Goal: Task Accomplishment & Management: Complete application form

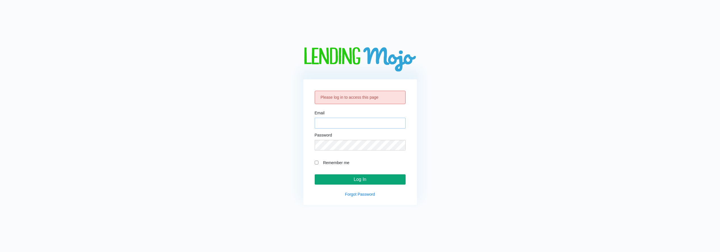
type input "[EMAIL_ADDRESS][DOMAIN_NAME]"
click at [377, 177] on input "Log In" at bounding box center [360, 179] width 91 height 10
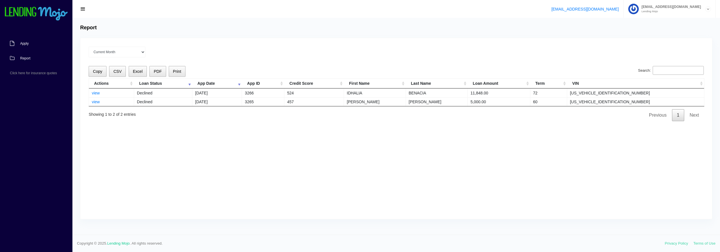
click at [24, 43] on span "Apply" at bounding box center [24, 43] width 9 height 3
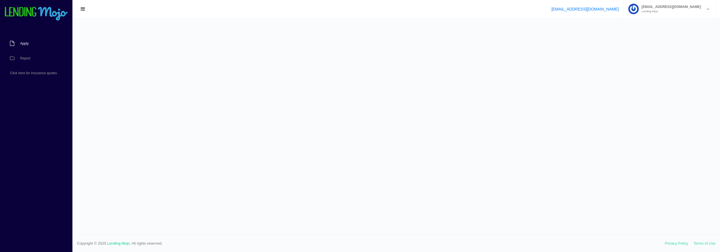
click at [22, 43] on span "Apply" at bounding box center [24, 43] width 9 height 3
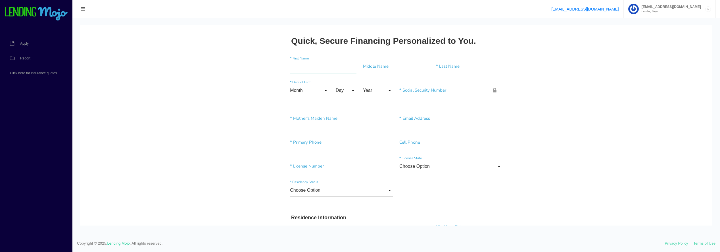
click at [305, 62] on input"] "text" at bounding box center [323, 66] width 66 height 13
type input"] "SARAJ"
type input"] "A"
type input"] "[PERSON_NAME]"
click at [319, 91] on input "Month" at bounding box center [309, 90] width 39 height 13
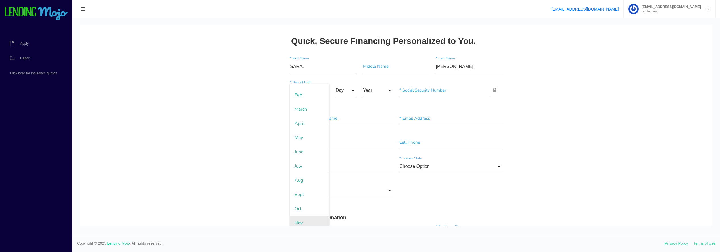
scroll to position [43, 0]
click at [303, 216] on span "Dec" at bounding box center [309, 218] width 39 height 14
type input "Dec"
click at [352, 91] on input "Day" at bounding box center [346, 90] width 21 height 13
drag, startPoint x: 344, startPoint y: 188, endPoint x: 345, endPoint y: 186, distance: 2.9
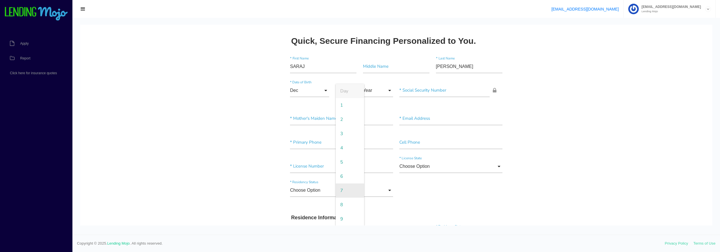
click at [344, 188] on span "7" at bounding box center [350, 190] width 28 height 14
type input "7"
click at [387, 92] on input "Year" at bounding box center [378, 90] width 30 height 13
click at [373, 178] on span "1998" at bounding box center [378, 176] width 30 height 14
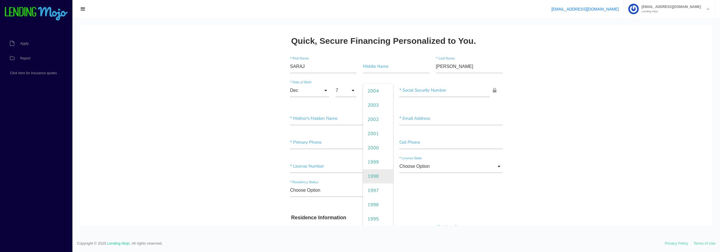
type input "1998"
click at [431, 90] on input"] "text" at bounding box center [444, 90] width 90 height 13
click at [400, 89] on input "text" at bounding box center [444, 90] width 90 height 13
paste input "243-89-5385"
type input "243-89-5385"
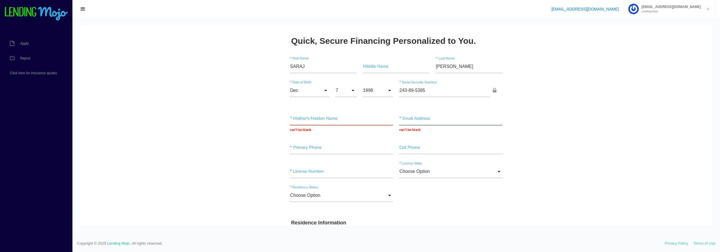
click at [434, 120] on input "text" at bounding box center [450, 118] width 103 height 13
paste input "[EMAIL_ADDRESS][DOMAIN_NAME]"
type input "[EMAIL_ADDRESS][DOMAIN_NAME]"
type input"] "[PHONE_NUMBER]"
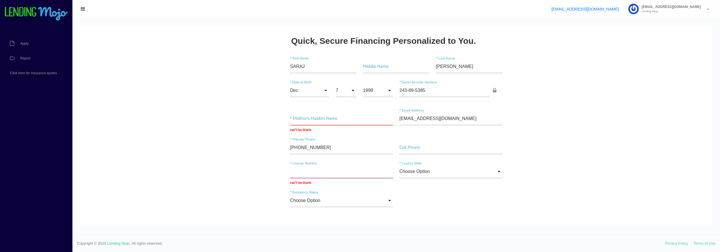
paste input "S520793989470"
type input "S520793989470"
click at [474, 171] on input "Choose Option" at bounding box center [450, 171] width 103 height 13
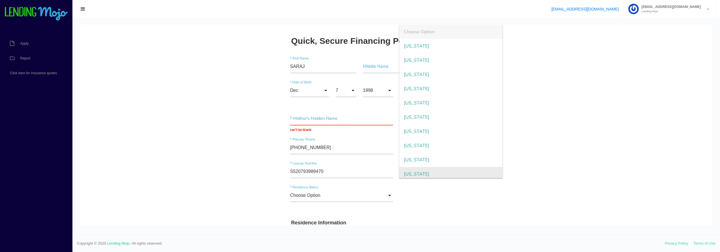
click at [415, 173] on span "[US_STATE]" at bounding box center [450, 174] width 103 height 14
type input "[US_STATE]"
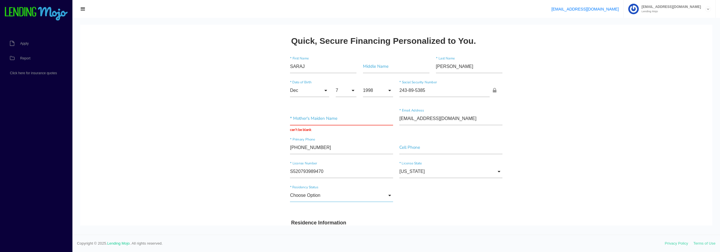
click at [333, 190] on input "Choose Option" at bounding box center [341, 195] width 103 height 13
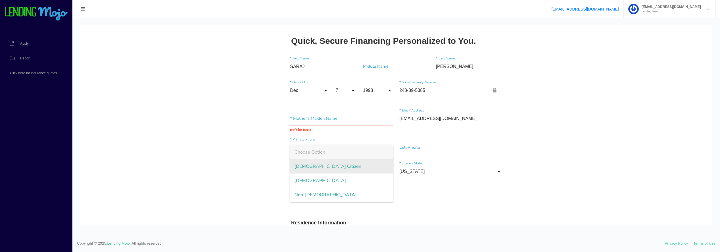
click at [315, 163] on span "[DEMOGRAPHIC_DATA] Citizen" at bounding box center [341, 166] width 103 height 14
type input "[DEMOGRAPHIC_DATA] Citizen"
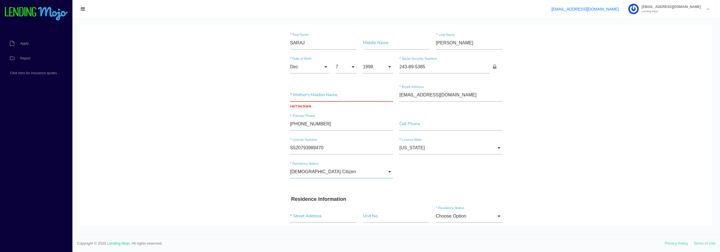
scroll to position [114, 0]
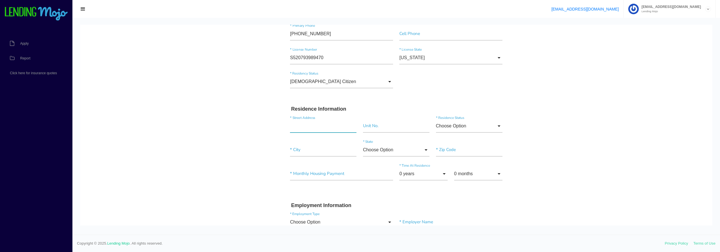
click at [297, 125] on input "text" at bounding box center [323, 125] width 66 height 13
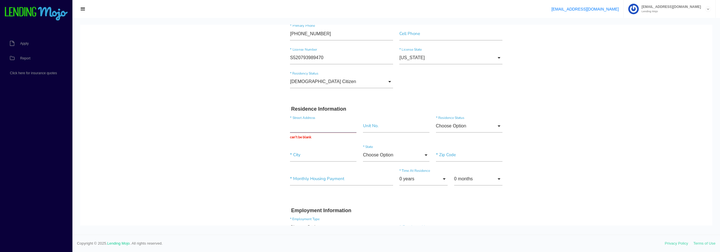
drag, startPoint x: 291, startPoint y: 124, endPoint x: 341, endPoint y: 125, distance: 50.3
click at [291, 124] on input "text" at bounding box center [323, 125] width 66 height 13
paste input "1695 sadigo st sec"
type input "1695 sadigo st sec"
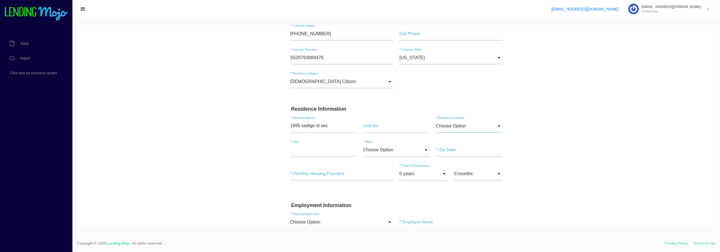
click at [488, 125] on input "Choose Option" at bounding box center [469, 125] width 66 height 13
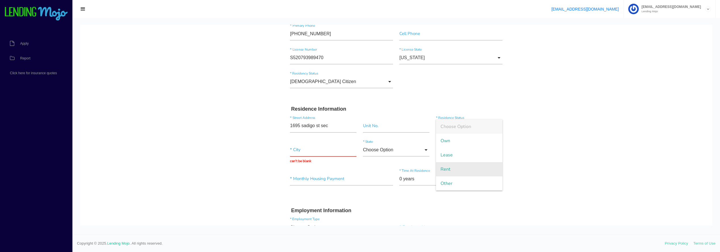
click at [465, 171] on span "Rent" at bounding box center [469, 169] width 66 height 14
type input "Rent"
click at [306, 150] on input "text" at bounding box center [323, 149] width 66 height 13
type input "PALM BAY"
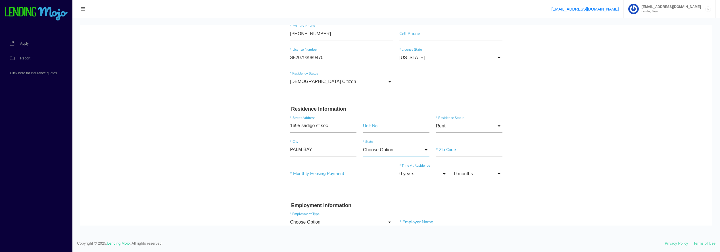
click at [424, 150] on input "Choose Option" at bounding box center [396, 149] width 66 height 13
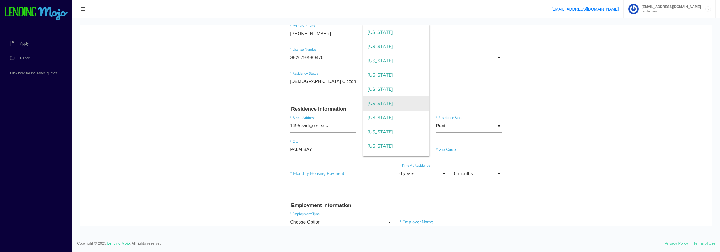
scroll to position [57, 0]
click at [380, 116] on span "[US_STATE]" at bounding box center [396, 117] width 66 height 14
type input "[US_STATE]"
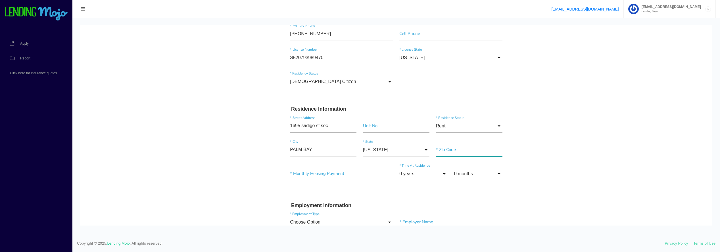
click at [452, 152] on input"] "text" at bounding box center [469, 149] width 66 height 13
type input"] "32909"
click at [322, 174] on input"] "text" at bounding box center [341, 173] width 103 height 13
type input"] "$750.00"
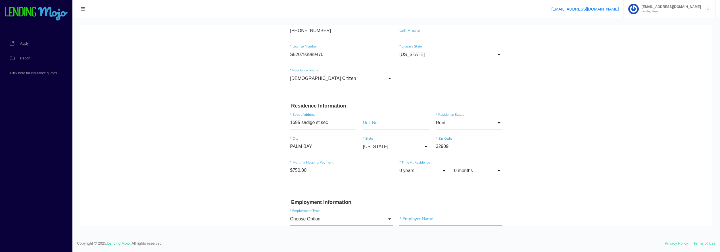
click at [436, 173] on input "0 years" at bounding box center [423, 170] width 48 height 13
click at [413, 87] on span "4 years" at bounding box center [423, 88] width 48 height 14
type input "4 years"
click at [476, 172] on input "0 months" at bounding box center [478, 170] width 48 height 13
click at [471, 171] on span "10 months" at bounding box center [478, 174] width 48 height 14
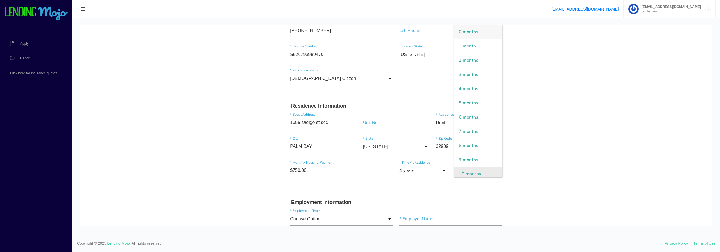
type input "10 months"
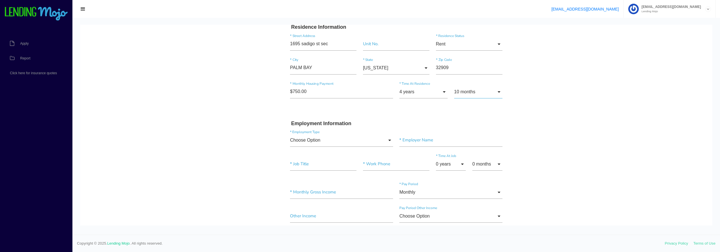
scroll to position [202, 0]
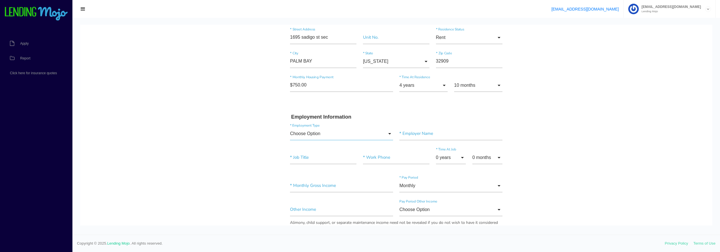
click at [346, 130] on input "Choose Option" at bounding box center [341, 133] width 103 height 13
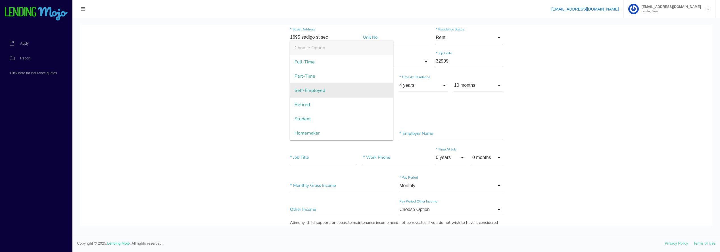
drag, startPoint x: 323, startPoint y: 63, endPoint x: 351, endPoint y: 93, distance: 41.0
click at [323, 63] on span "Full-Time" at bounding box center [341, 62] width 103 height 14
type input "Full-Time"
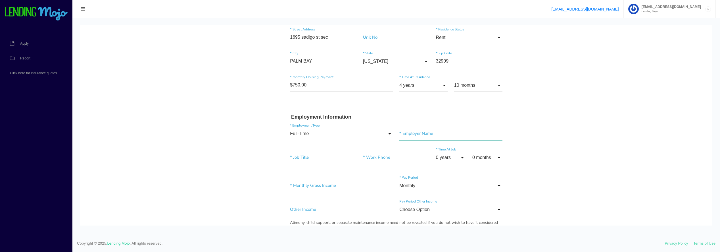
click at [428, 135] on input"] "text" at bounding box center [450, 133] width 103 height 13
click at [414, 133] on input "text" at bounding box center [450, 133] width 103 height 13
paste input "Jazzys mainely lobster"
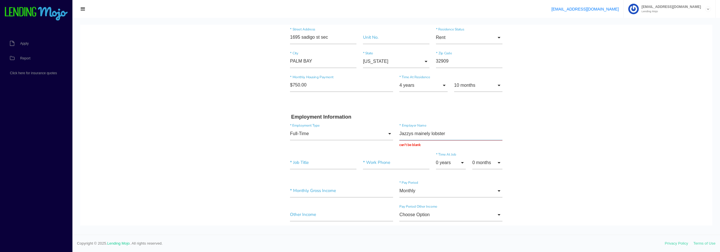
type input "Jazzys mainely lobster"
click at [302, 163] on input"] "text" at bounding box center [323, 162] width 66 height 13
type input"] "BARTENDER"
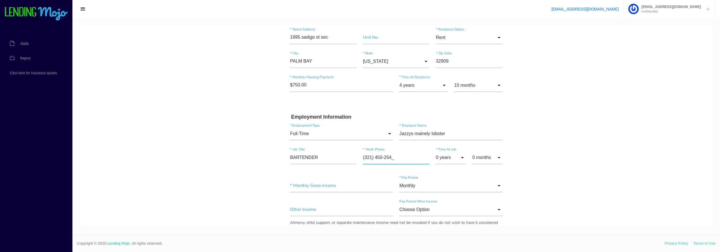
type input"] "[PHONE_NUMBER]"
click at [460, 158] on input "0 years" at bounding box center [451, 157] width 30 height 13
click at [447, 92] on span "4 years" at bounding box center [451, 88] width 30 height 14
type input "4 years"
click at [486, 158] on input "0 months" at bounding box center [487, 157] width 30 height 13
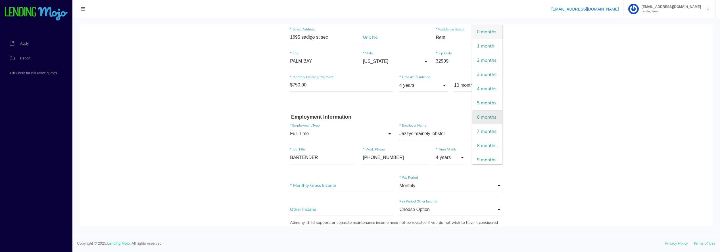
click at [483, 124] on span "6 months" at bounding box center [487, 117] width 30 height 14
type input "6 months"
click at [309, 186] on input"] "text" at bounding box center [341, 185] width 103 height 13
type input"] "$5.00"
type input"] "$5,000.00"
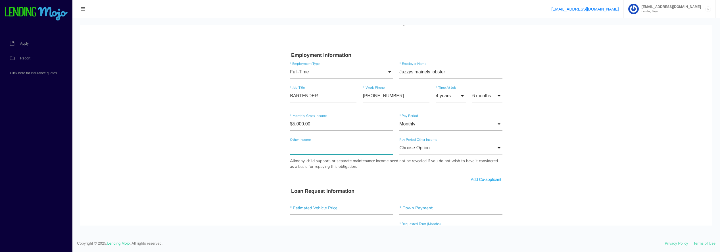
scroll to position [287, 0]
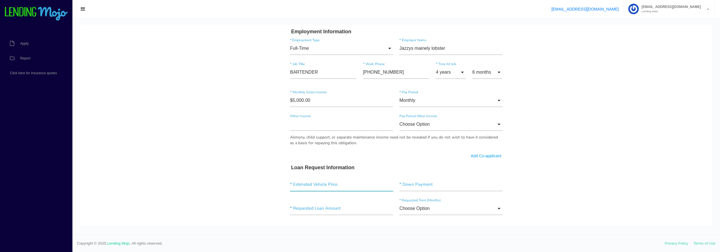
click at [332, 184] on input"] "text" at bounding box center [341, 184] width 103 height 13
type input"] "$3,900.00"
type input"] "$1,000.00"
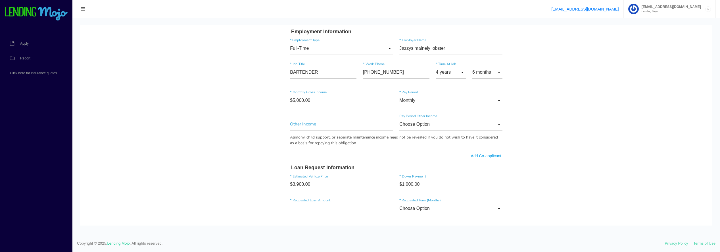
drag, startPoint x: 302, startPoint y: 208, endPoint x: 254, endPoint y: 212, distance: 48.1
click at [254, 212] on body "Quick, Secure Financing Personalized to You. [GEOGRAPHIC_DATA] * First Name Mid…" at bounding box center [396, 113] width 632 height 751
type input"] "$4,400.00"
click at [471, 209] on input "Choose Option" at bounding box center [450, 208] width 103 height 13
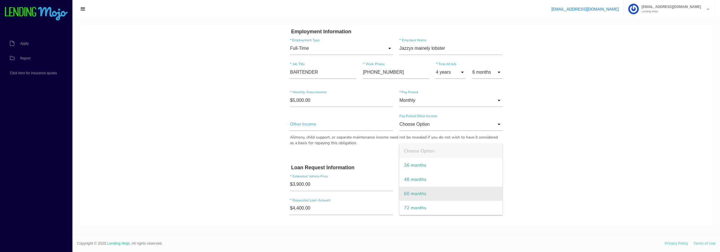
click at [420, 194] on span "60 months" at bounding box center [450, 193] width 103 height 14
type input "60 months"
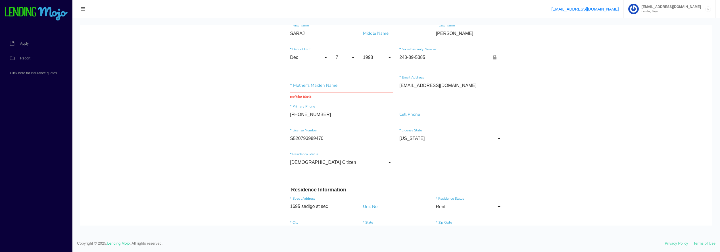
scroll to position [0, 0]
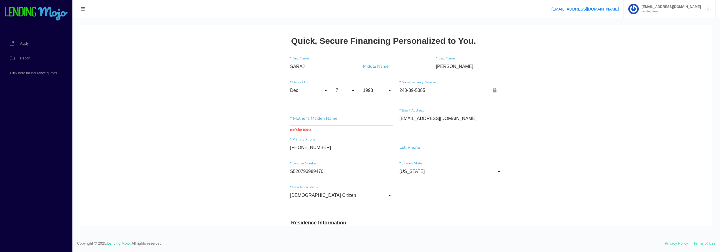
click at [305, 117] on input "text" at bounding box center [341, 118] width 103 height 13
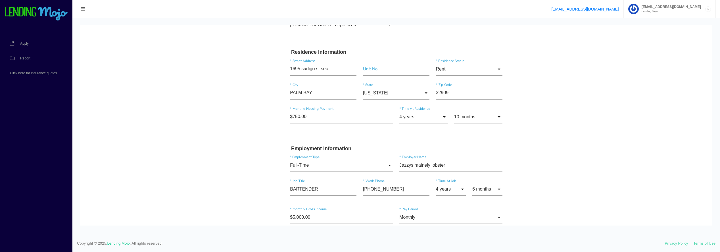
type input "[PERSON_NAME]"
click at [619, 126] on body "Quick, Secure Financing Personalized to You. [GEOGRAPHIC_DATA] * First Name Mid…" at bounding box center [396, 229] width 632 height 751
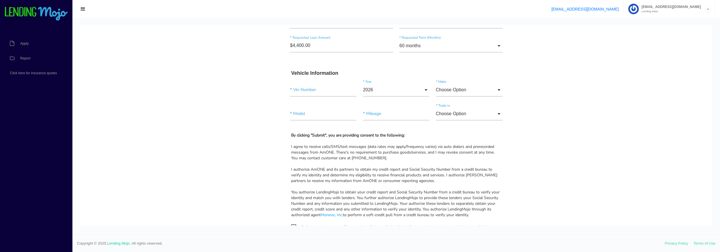
scroll to position [364, 0]
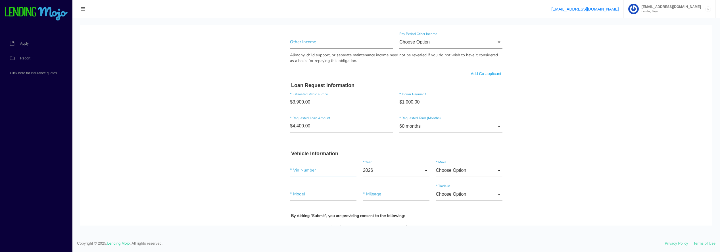
click at [307, 172] on input"] "text" at bounding box center [323, 170] width 66 height 13
paste input"] "[US_VEHICLE_IDENTIFICATION_NUMBER]"
type input"] "[US_VEHICLE_IDENTIFICATION_NUMBER]"
click at [386, 168] on input "2026" at bounding box center [396, 170] width 66 height 13
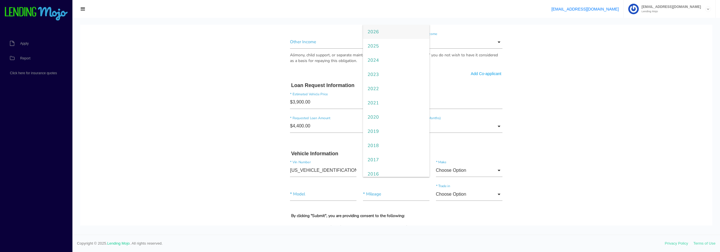
scroll to position [114, 0]
click at [382, 158] on span "2009" at bounding box center [396, 159] width 66 height 14
type input "2009"
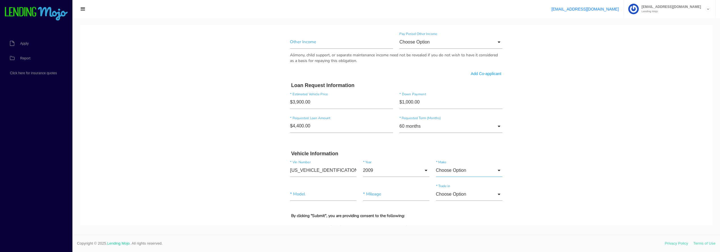
click at [462, 170] on input "Choose Option" at bounding box center [469, 170] width 66 height 13
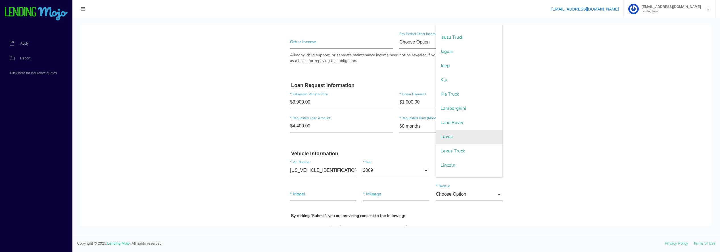
scroll to position [625, 0]
click at [455, 161] on span "Lincoln" at bounding box center [469, 159] width 66 height 14
type input "Lincoln"
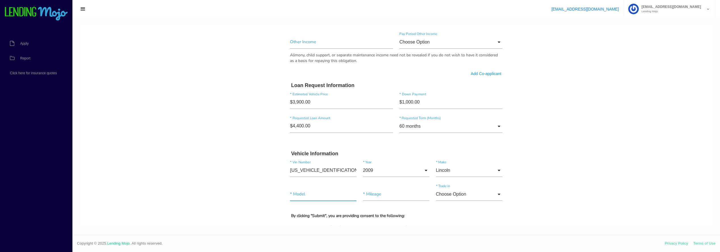
click at [305, 194] on input"] "text" at bounding box center [323, 193] width 66 height 13
type input"] "MKZ"
type input"] "117,349"
click at [458, 194] on input "Choose Option" at bounding box center [469, 193] width 66 height 13
click at [450, 195] on span "No" at bounding box center [469, 193] width 66 height 14
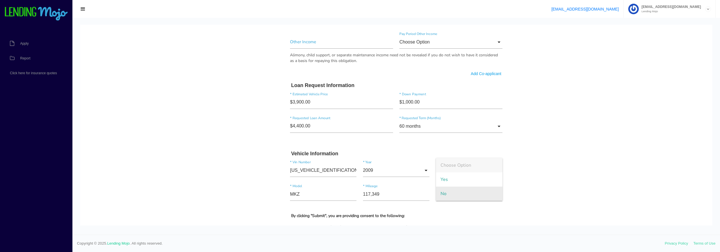
type input "No"
click at [450, 224] on div "I agree to receive calls/SMS/text messages (data rates may apply/frequency vari…" at bounding box center [396, 232] width 210 height 17
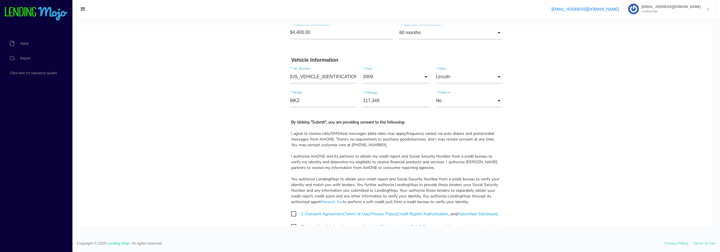
scroll to position [478, 0]
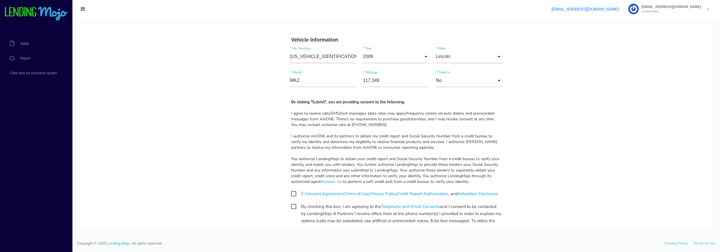
click at [293, 193] on span "E-Consent Agreement , Terms of Use , Privacy Policy , Credit Report Authorizati…" at bounding box center [394, 193] width 207 height 7
checkbox input "true"
click at [291, 210] on span "By checking this box, I am agreeing to the Telephone and Email Consents and I c…" at bounding box center [396, 206] width 210 height 7
checkbox input "true"
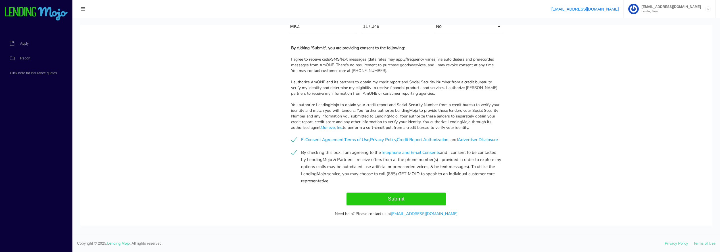
scroll to position [552, 0]
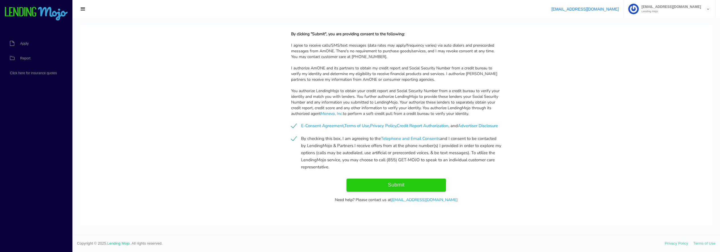
click at [374, 186] on input "Submit" at bounding box center [395, 184] width 99 height 13
type input "Submitting..."
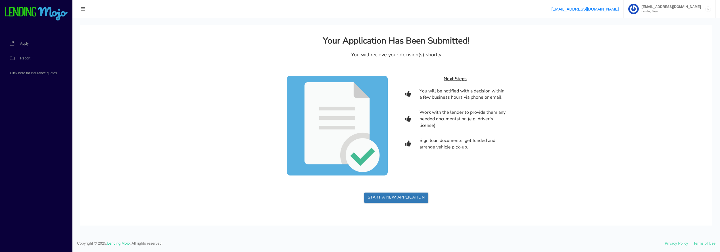
scroll to position [0, 0]
